Goal: Information Seeking & Learning: Learn about a topic

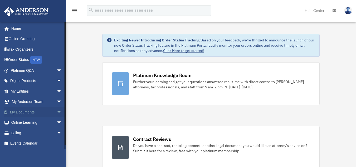
click at [37, 114] on link "My Documents arrow_drop_down" at bounding box center [37, 112] width 66 height 11
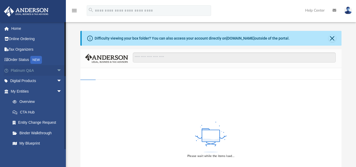
click at [40, 70] on link "Platinum Q&A arrow_drop_down" at bounding box center [37, 70] width 66 height 11
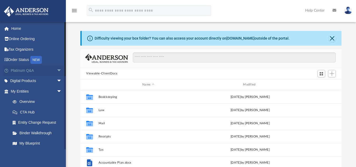
scroll to position [116, 257]
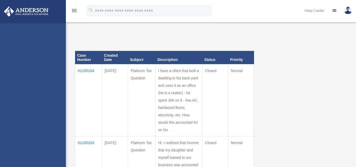
click at [52, 71] on div "[EMAIL_ADDRESS][DOMAIN_NAME] Sign Out [EMAIL_ADDRESS][DOMAIN_NAME] Home Online …" at bounding box center [33, 105] width 66 height 167
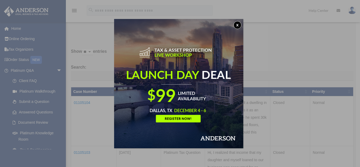
click at [239, 23] on button "x" at bounding box center [237, 25] width 8 height 8
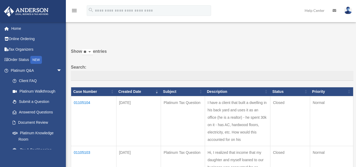
click at [85, 102] on td "01105104" at bounding box center [93, 121] width 45 height 50
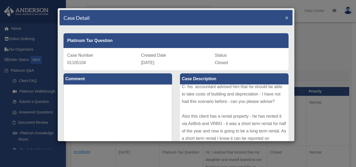
click at [285, 17] on span "×" at bounding box center [286, 17] width 3 height 6
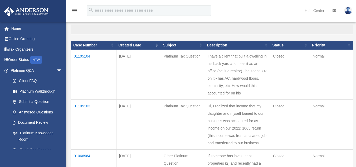
scroll to position [47, 0]
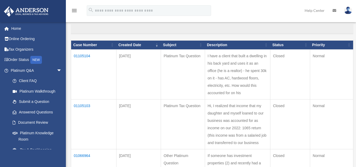
click at [236, 115] on td "Hi, I realized that income that my daughter and myself loaned to our business w…" at bounding box center [237, 124] width 65 height 50
click at [78, 104] on td "01105103" at bounding box center [93, 124] width 45 height 50
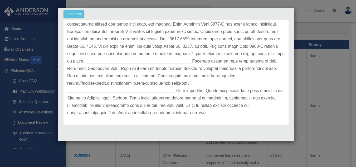
scroll to position [155, 0]
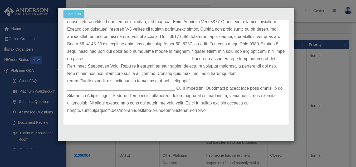
click at [324, 77] on div "Case Detail × Platinum Tax Question Case Number 01105103 Created Date [DATE] St…" at bounding box center [178, 83] width 356 height 167
